Goal: Register for event/course: Sign up to attend an event or enroll in a course

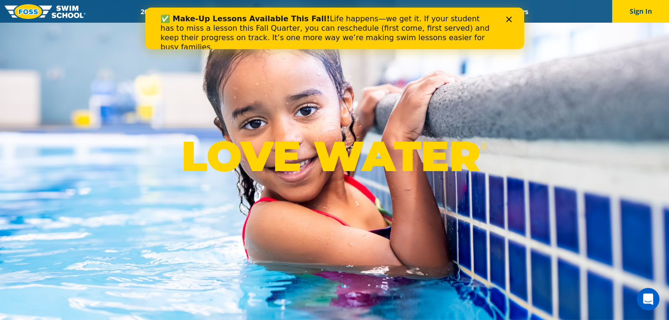
click at [508, 21] on icon "Close" at bounding box center [508, 20] width 6 height 6
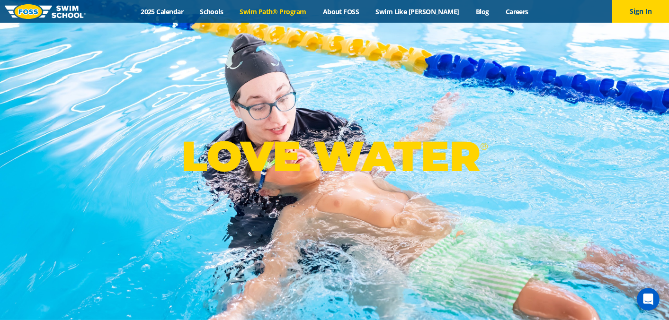
click at [302, 14] on link "Swim Path® Program" at bounding box center [272, 11] width 83 height 9
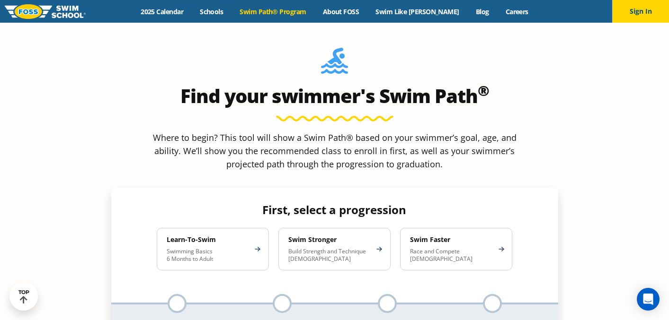
scroll to position [814, 0]
click at [205, 236] on h4 "Learn-To-Swim" at bounding box center [208, 240] width 83 height 9
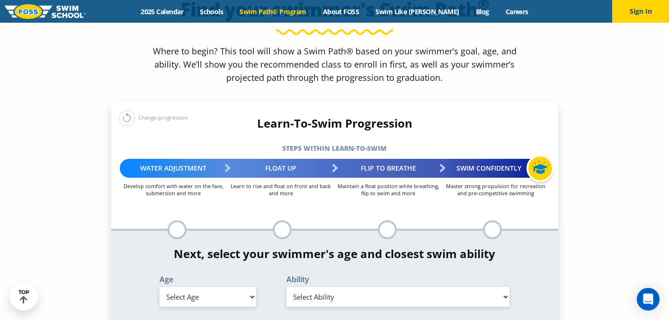
scroll to position [906, 0]
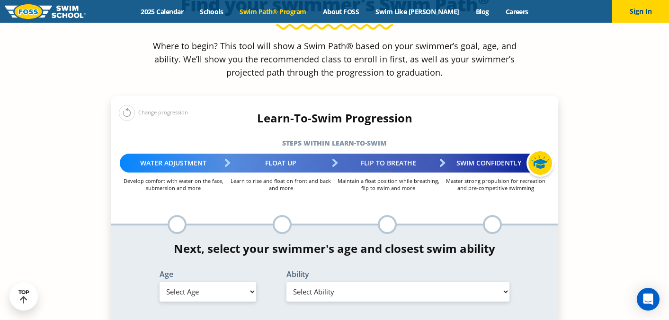
click at [159, 282] on select "Select Age 6 months - 1 year 1 year 2 years 3 years 4 years 5 years 6 years 7 y…" at bounding box center [207, 292] width 97 height 20
select select "6-months---1-year"
click option "6 months - 1 year" at bounding box center [0, 0] width 0 height 0
click option "Comfortable with water poured over their head, but not eyes or ears" at bounding box center [0, 0] width 0 height 0
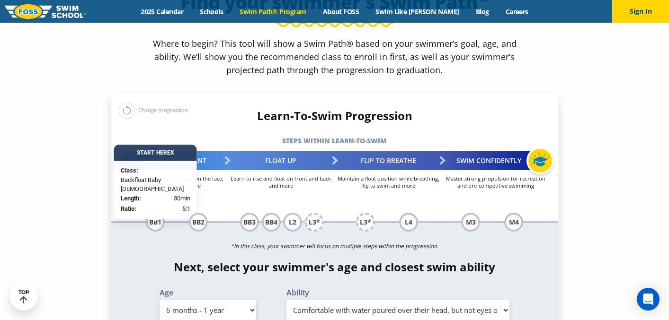
scroll to position [909, 0]
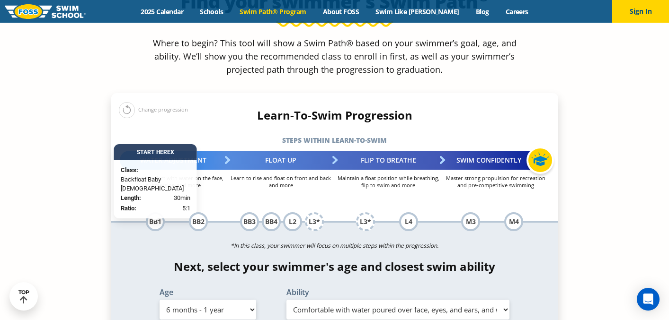
click option "Comfortable with water poured over face, eyes, and ears, and with ears in water…" at bounding box center [0, 0] width 0 height 0
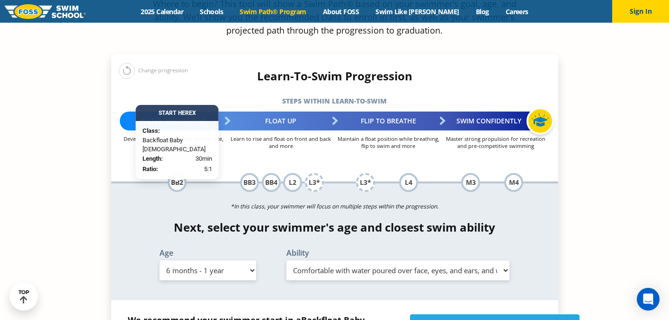
scroll to position [964, 0]
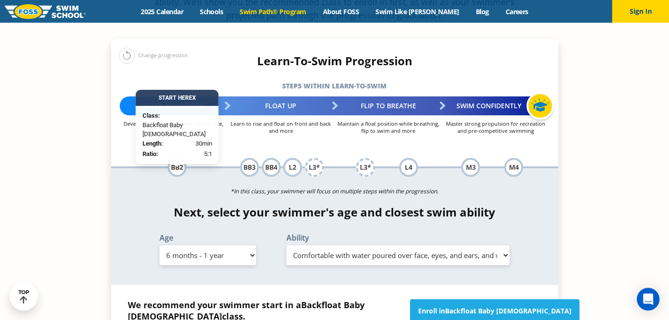
select select "6-months---1-year-comfortable-with-water-poured-over-their-head-but-not-eyes-or…"
click option "Comfortable with water poured over their head, but not eyes or ears" at bounding box center [0, 0] width 0 height 0
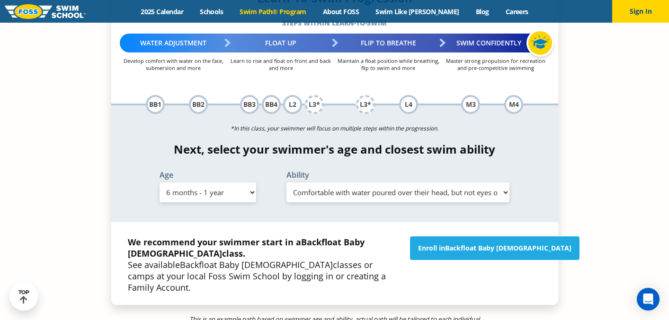
scroll to position [1027, 0]
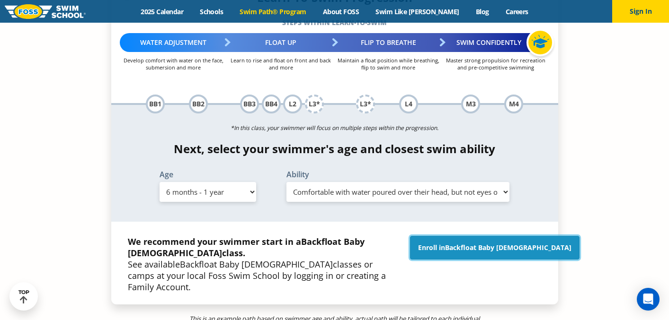
click at [456, 236] on link "Enroll in Backfloat Baby 1" at bounding box center [494, 248] width 169 height 24
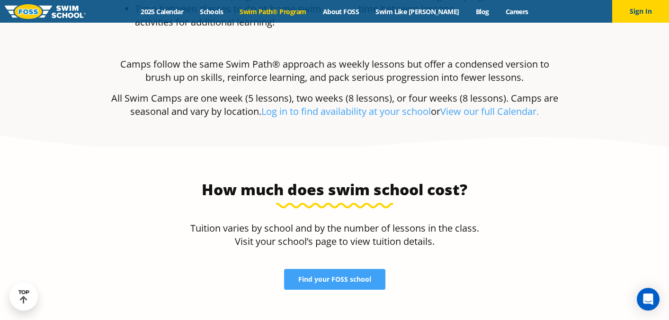
scroll to position [1857, 0]
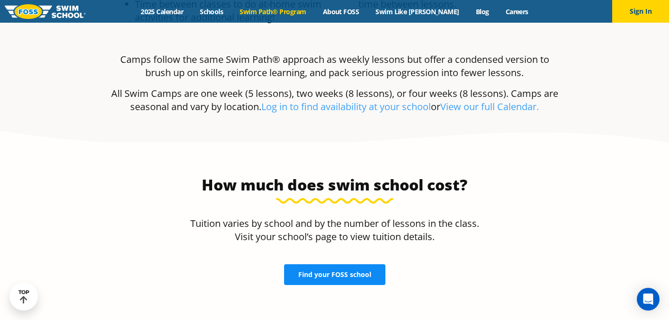
click at [347, 272] on span "Find your FOSS school" at bounding box center [334, 275] width 73 height 7
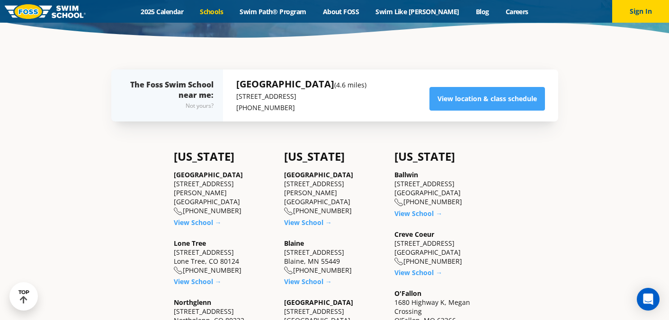
scroll to position [177, 0]
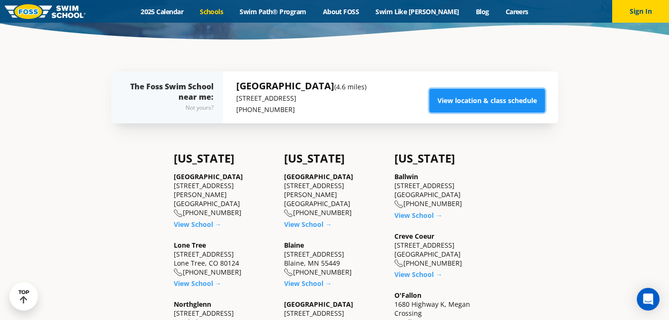
click at [476, 95] on link "View location & class schedule" at bounding box center [486, 101] width 115 height 24
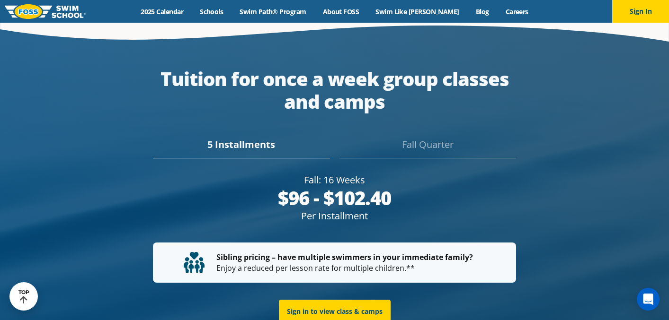
scroll to position [1725, 0]
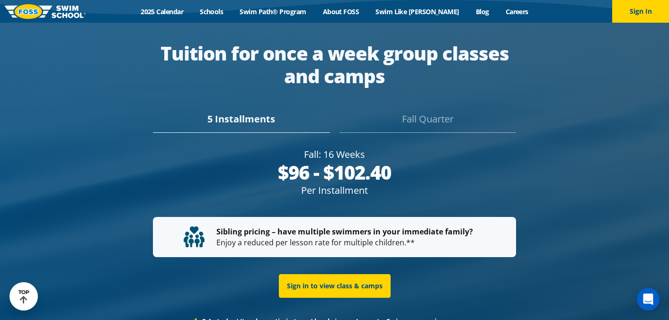
click at [409, 112] on div "Fall Quarter" at bounding box center [427, 122] width 177 height 21
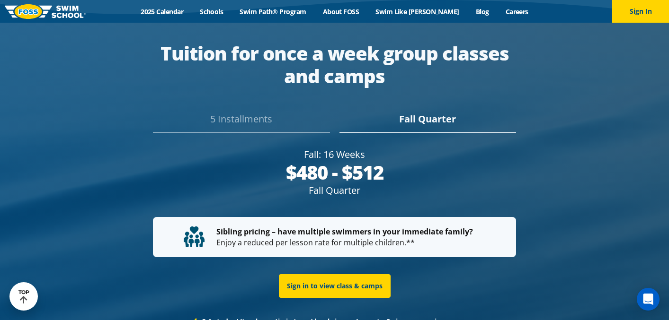
click at [283, 112] on div "5 Installments" at bounding box center [241, 122] width 177 height 21
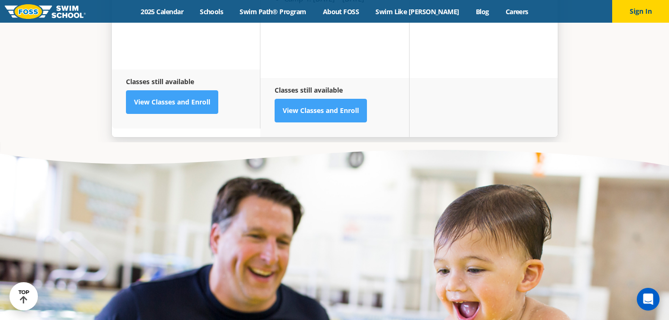
scroll to position [2629, 0]
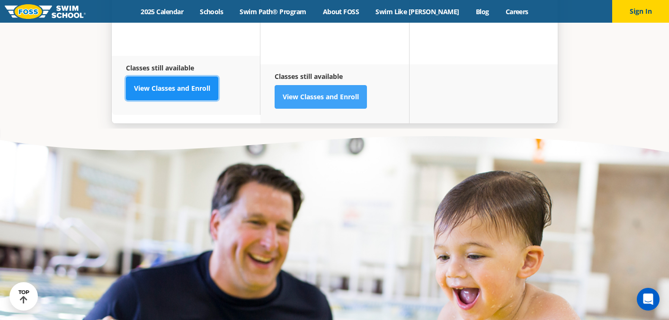
click at [203, 80] on link "View Classes and Enroll" at bounding box center [172, 89] width 92 height 24
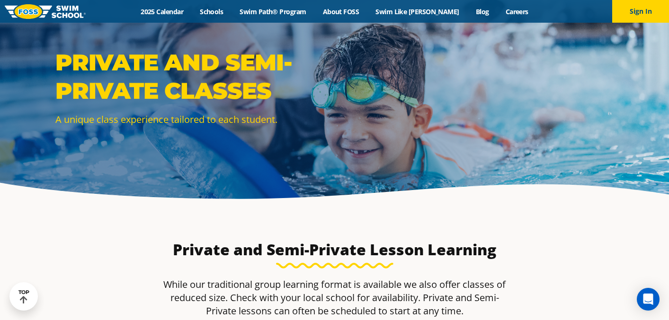
scroll to position [17, 0]
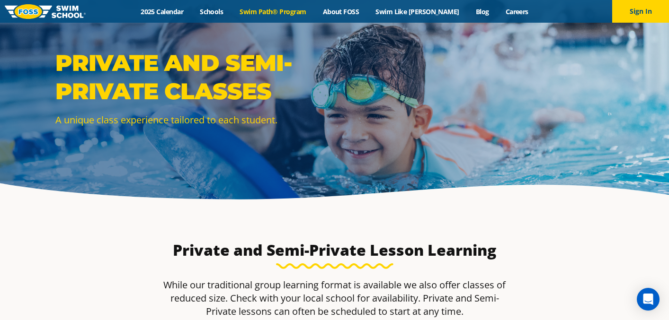
click at [278, 10] on link "Swim Path® Program" at bounding box center [272, 11] width 83 height 9
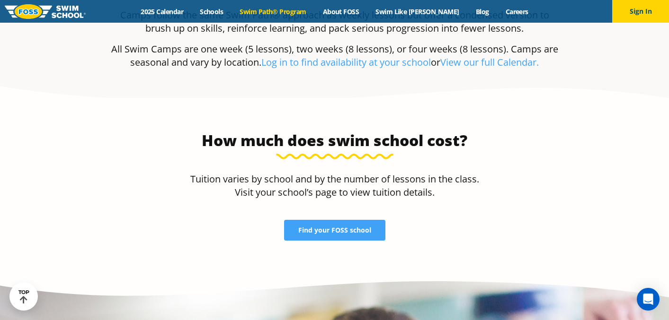
scroll to position [1909, 0]
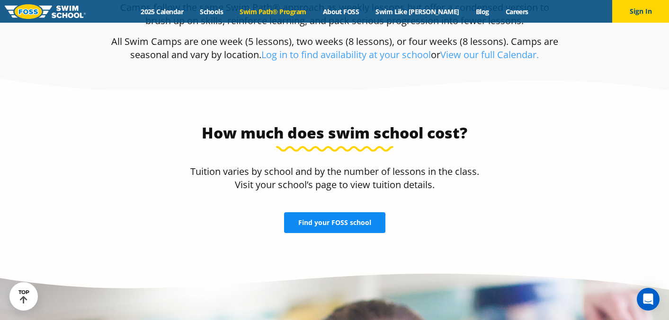
click at [304, 212] on link "Find your FOSS school" at bounding box center [334, 222] width 101 height 21
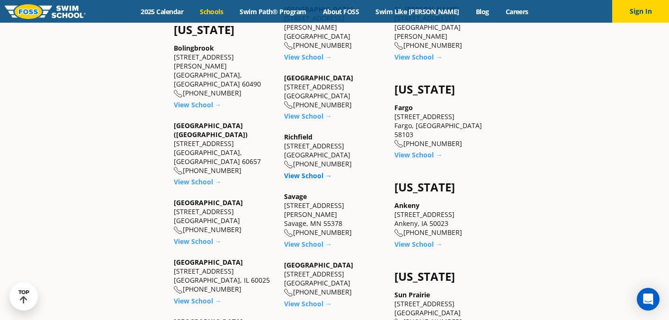
scroll to position [591, 0]
click at [312, 172] on link "View School →" at bounding box center [308, 176] width 48 height 9
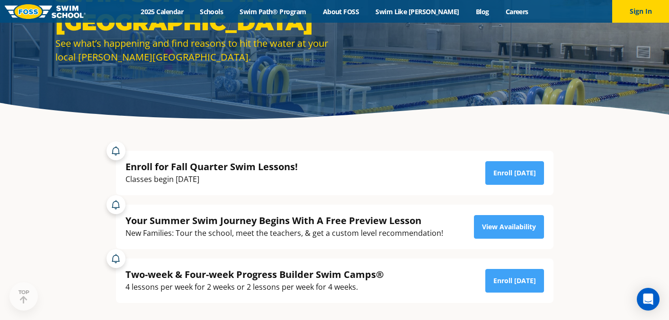
scroll to position [98, 0]
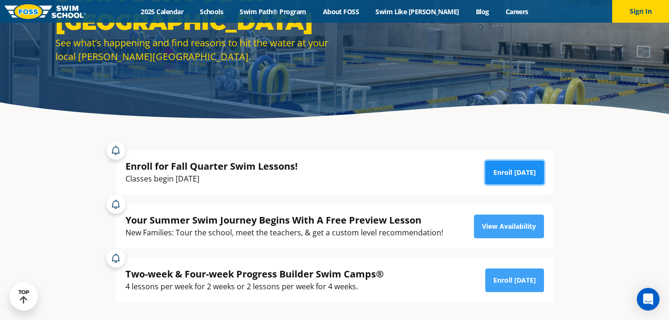
click at [499, 177] on link "Enroll [DATE]" at bounding box center [514, 173] width 59 height 24
